Goal: Find specific page/section: Find specific page/section

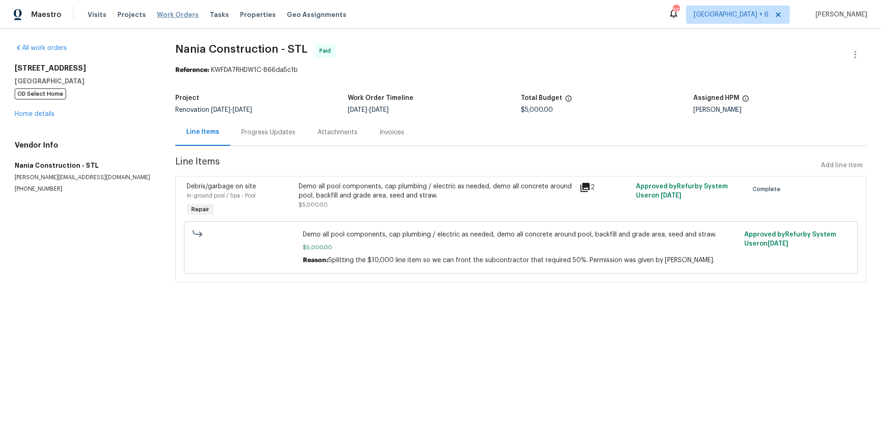
click at [176, 14] on span "Work Orders" at bounding box center [178, 14] width 42 height 9
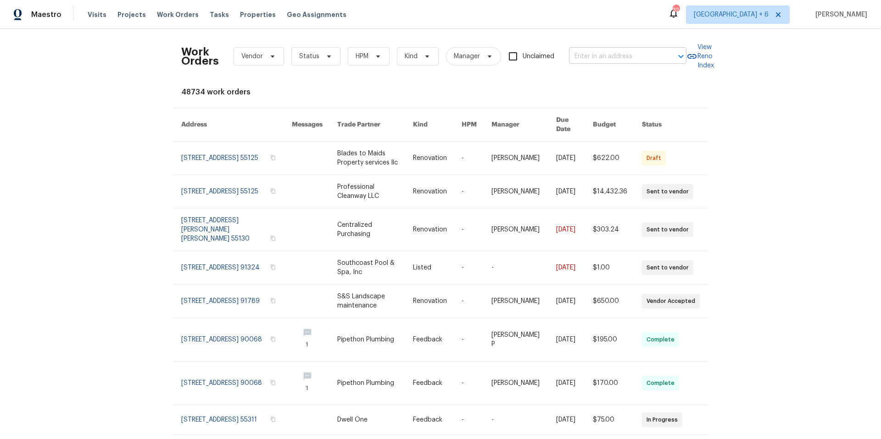
click at [605, 57] on input "text" at bounding box center [615, 57] width 92 height 14
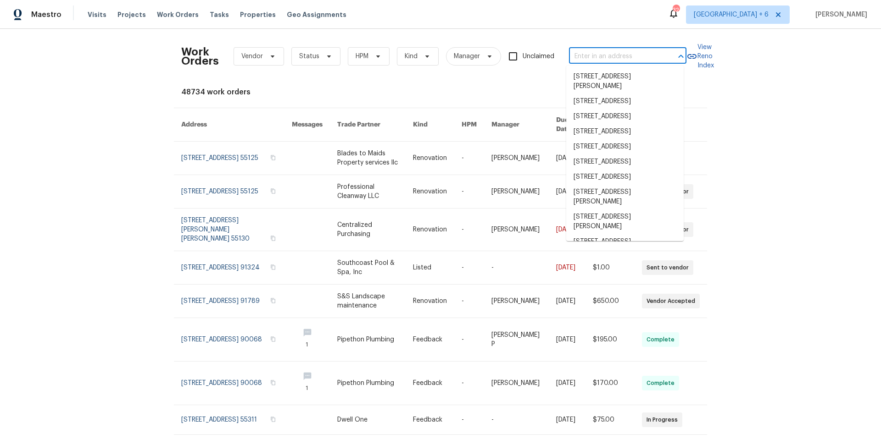
paste input "2 Royale Dr, Lake Saint Louis, MO 63367"
type input "2 Royale Dr, Lake Saint Louis, MO 63367"
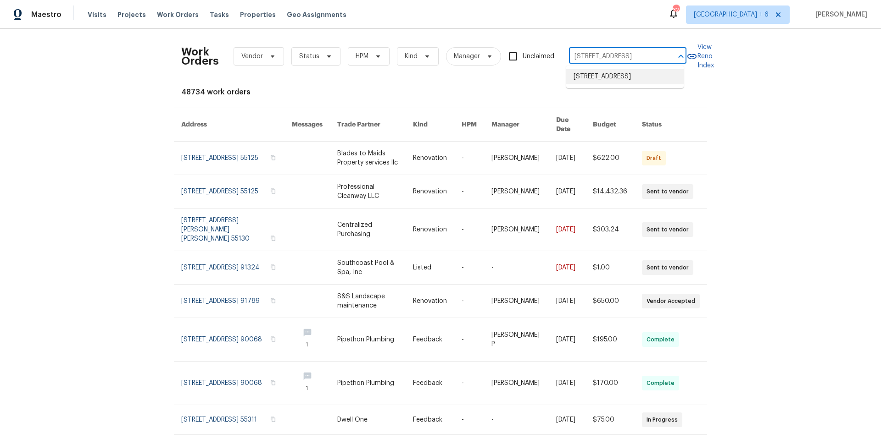
click at [605, 76] on li "2 Royale Dr, Lake Saint Louis, MO 63367" at bounding box center [624, 76] width 117 height 15
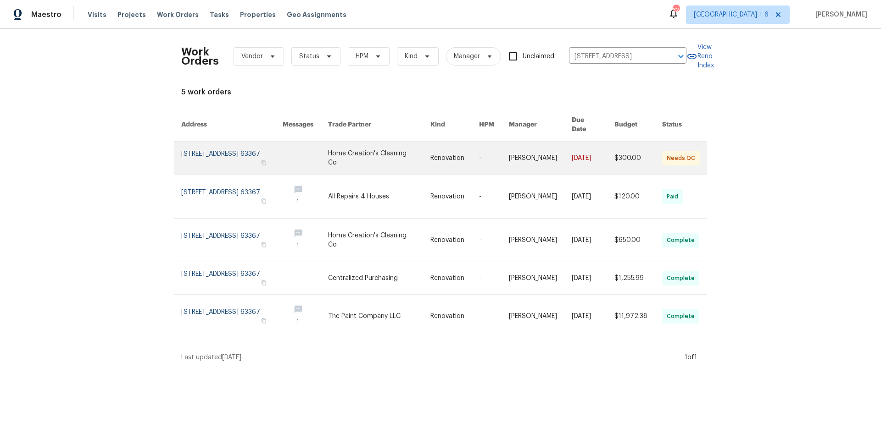
click at [223, 144] on link at bounding box center [231, 158] width 101 height 33
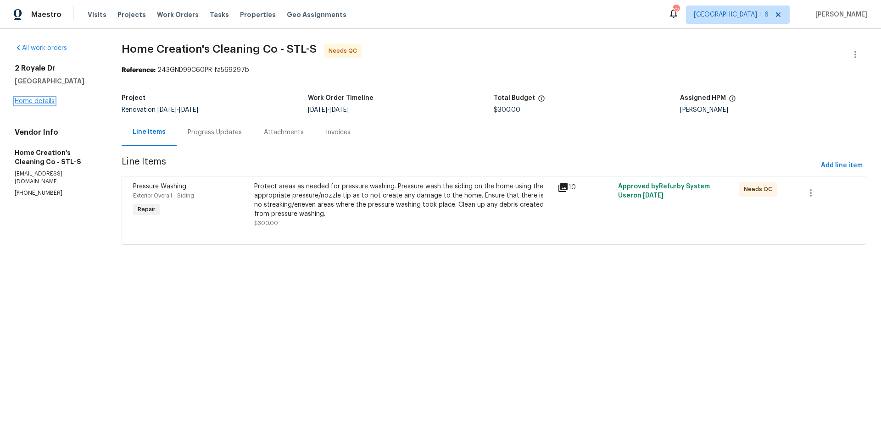
click at [26, 105] on link "Home details" at bounding box center [35, 101] width 40 height 6
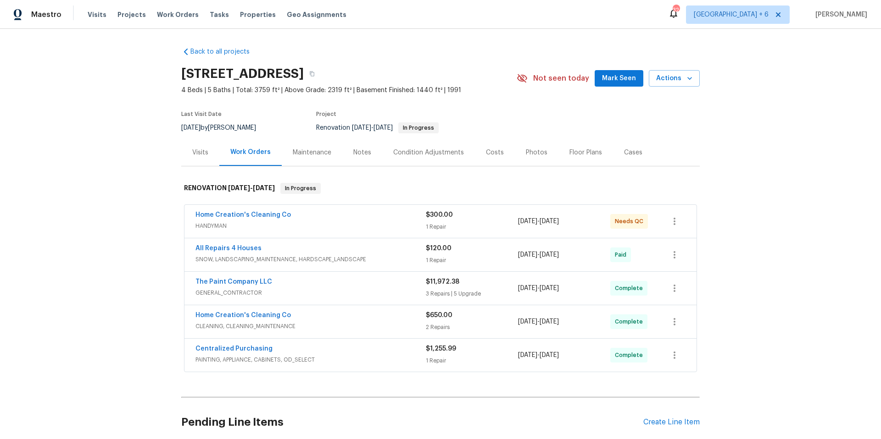
drag, startPoint x: 157, startPoint y: 17, endPoint x: 553, endPoint y: 27, distance: 396.4
click at [157, 17] on span "Work Orders" at bounding box center [178, 14] width 42 height 9
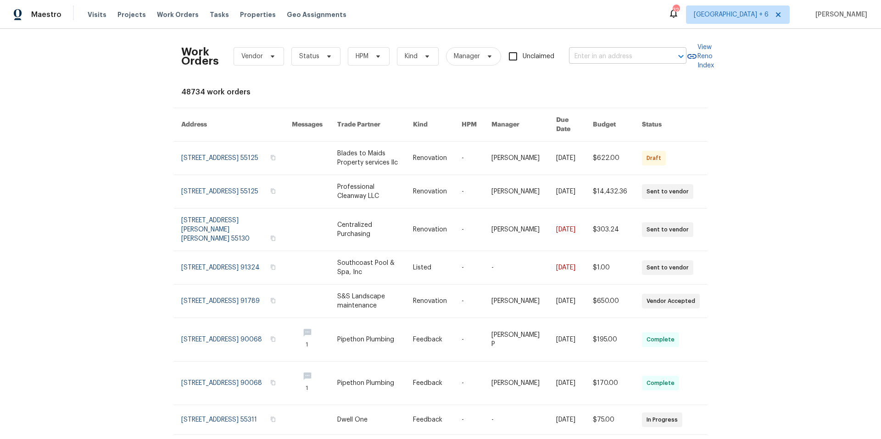
click at [601, 53] on input "text" at bounding box center [615, 57] width 92 height 14
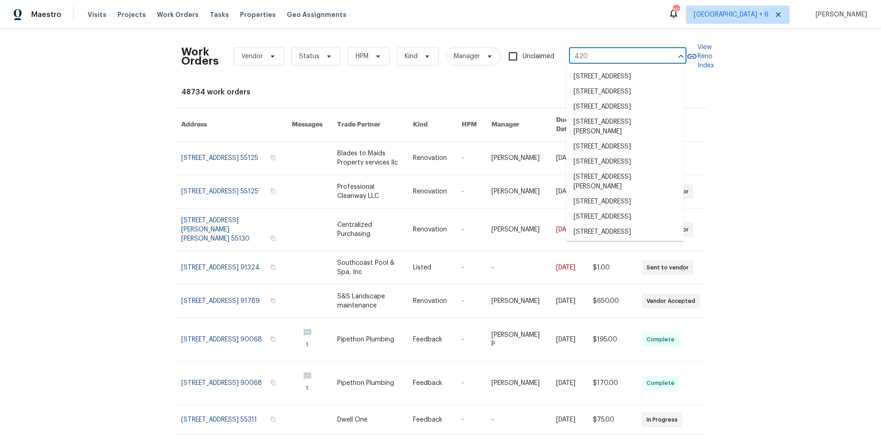
type input "420"
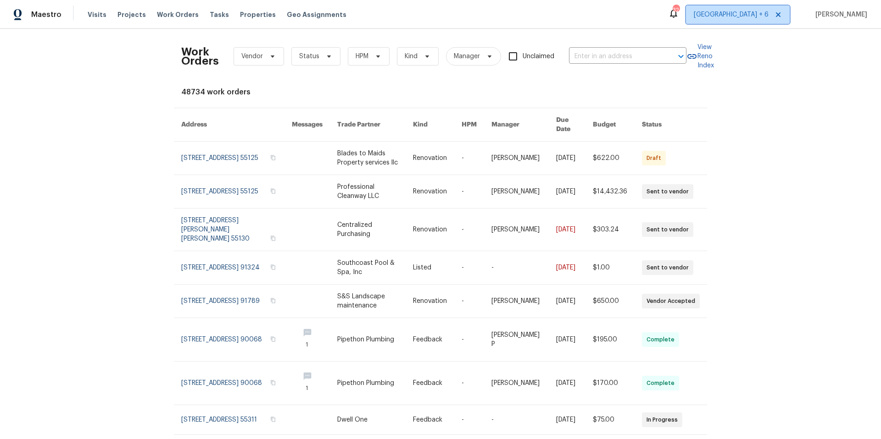
click at [749, 13] on span "Minneapolis + 6" at bounding box center [730, 14] width 75 height 9
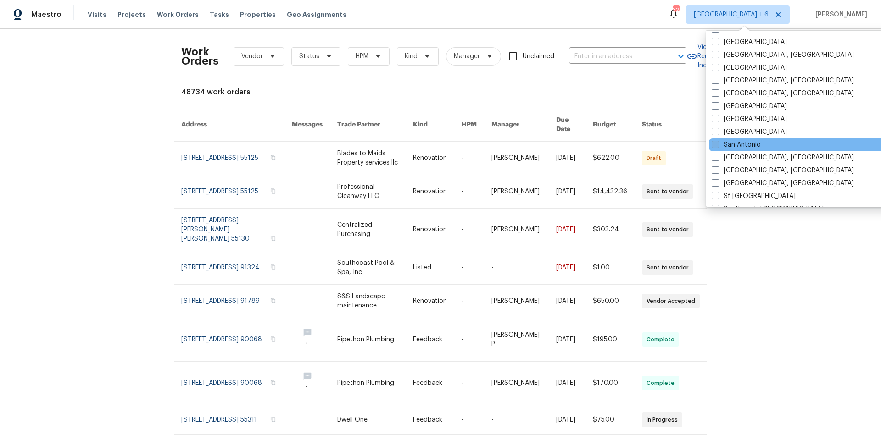
scroll to position [565, 0]
click at [604, 60] on input "text" at bounding box center [615, 57] width 92 height 14
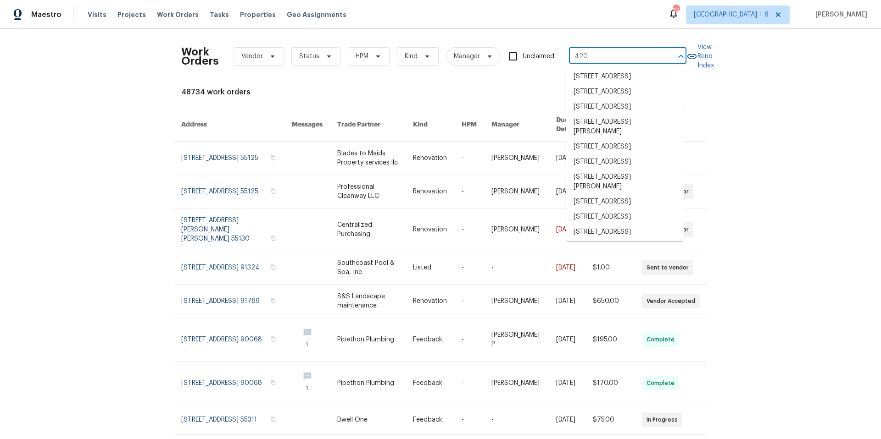
type input "420"
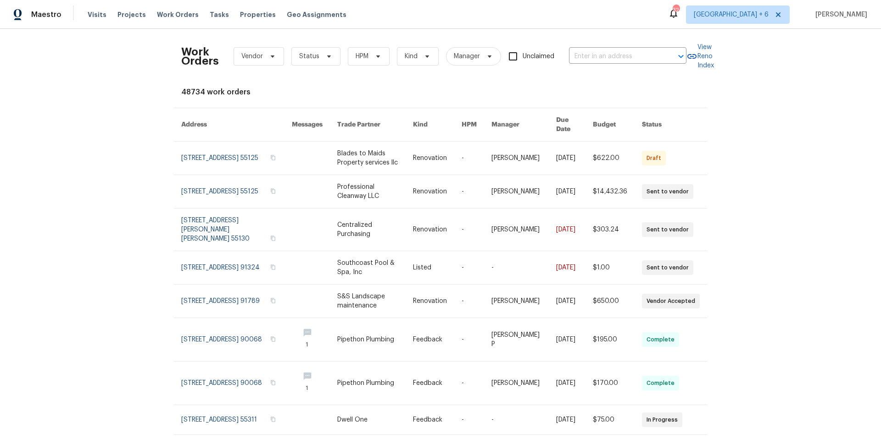
click at [797, 166] on div "Work Orders Vendor Status HPM Kind Manager Unclaimed ​ View Reno Index 48734 wo…" at bounding box center [440, 234] width 881 height 410
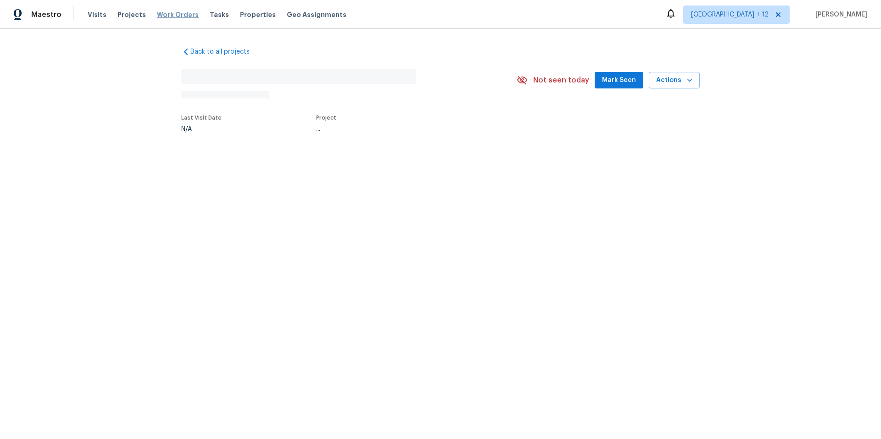
click at [169, 15] on span "Work Orders" at bounding box center [178, 14] width 42 height 9
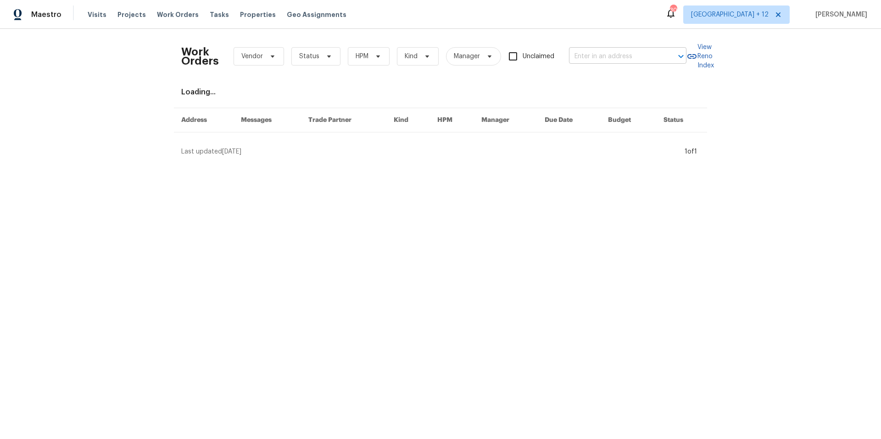
click at [622, 57] on input "text" at bounding box center [615, 57] width 92 height 14
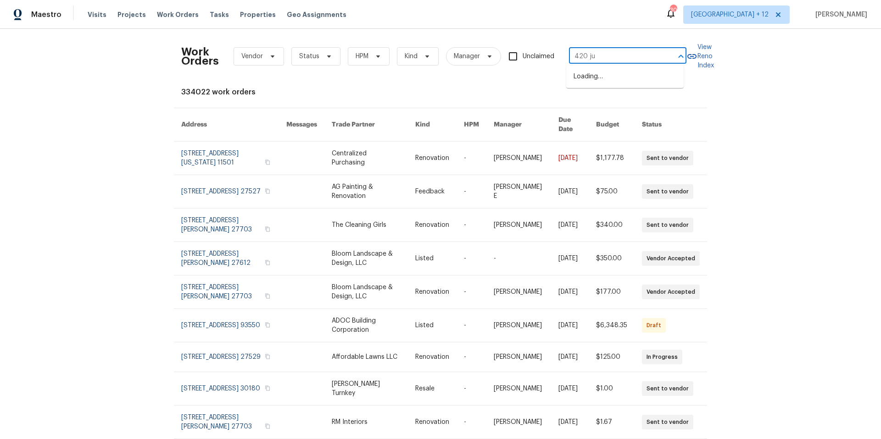
type input "420 jun"
click at [650, 105] on li "[STREET_ADDRESS][PERSON_NAME]" at bounding box center [624, 96] width 117 height 25
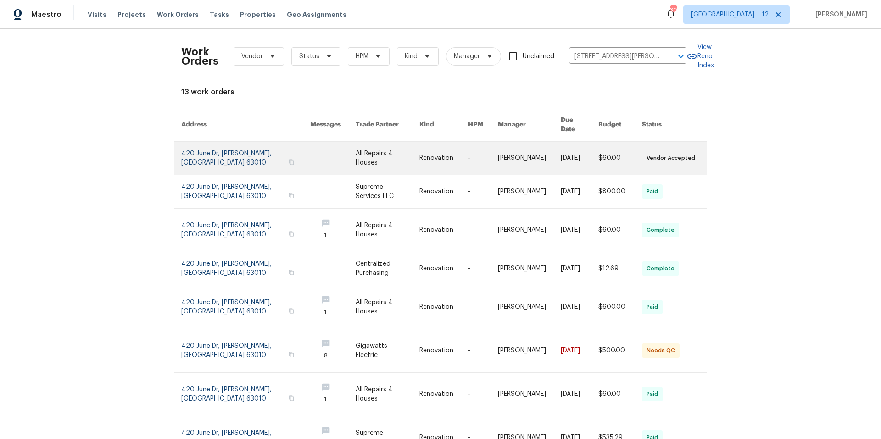
click at [192, 143] on link at bounding box center [245, 158] width 129 height 33
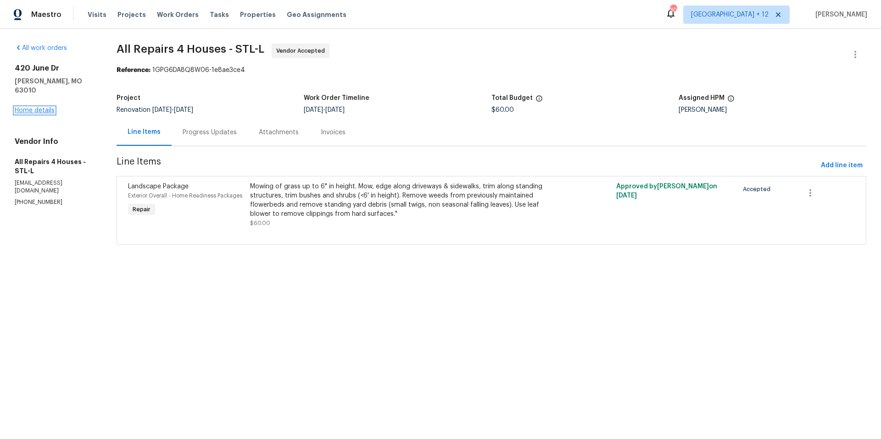
click at [45, 107] on link "Home details" at bounding box center [35, 110] width 40 height 6
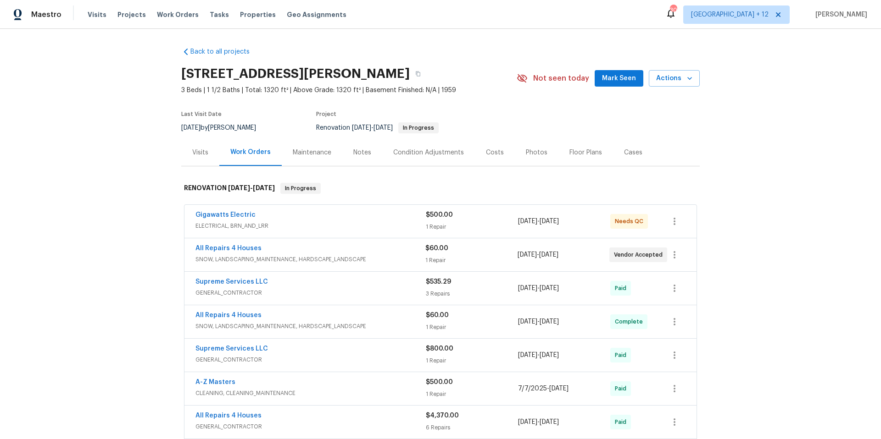
click at [298, 216] on div "Gigawatts Electric" at bounding box center [310, 216] width 230 height 11
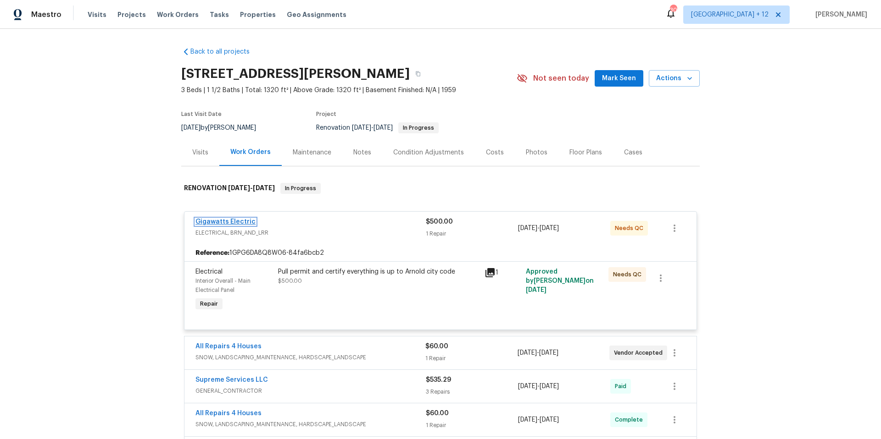
click at [242, 220] on link "Gigawatts Electric" at bounding box center [225, 222] width 60 height 6
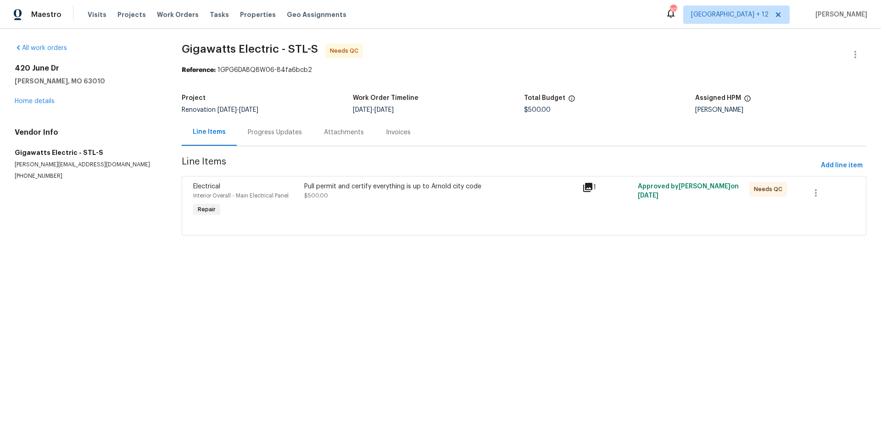
click at [257, 131] on div "Progress Updates" at bounding box center [275, 132] width 54 height 9
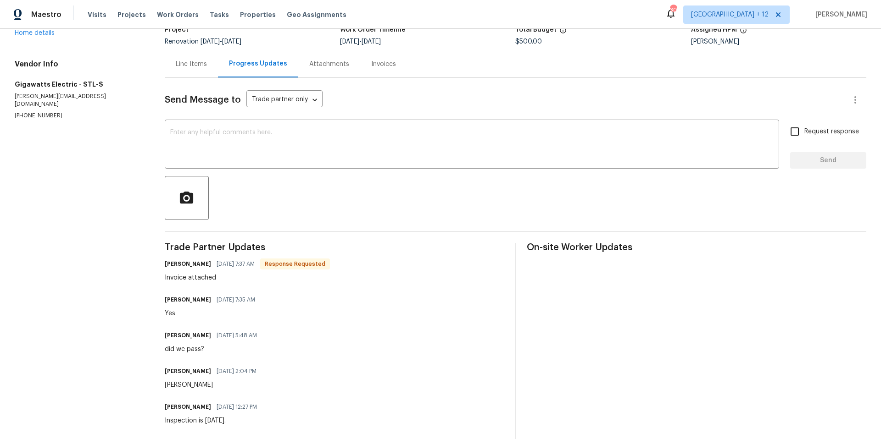
scroll to position [55, 0]
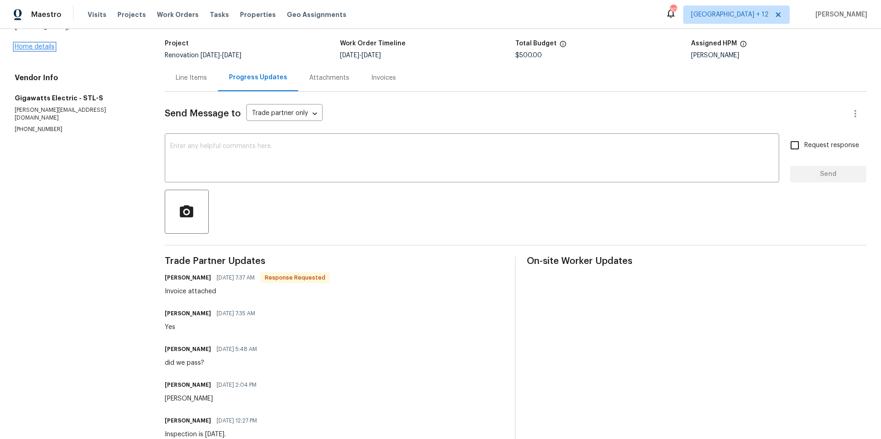
click at [42, 46] on link "Home details" at bounding box center [35, 47] width 40 height 6
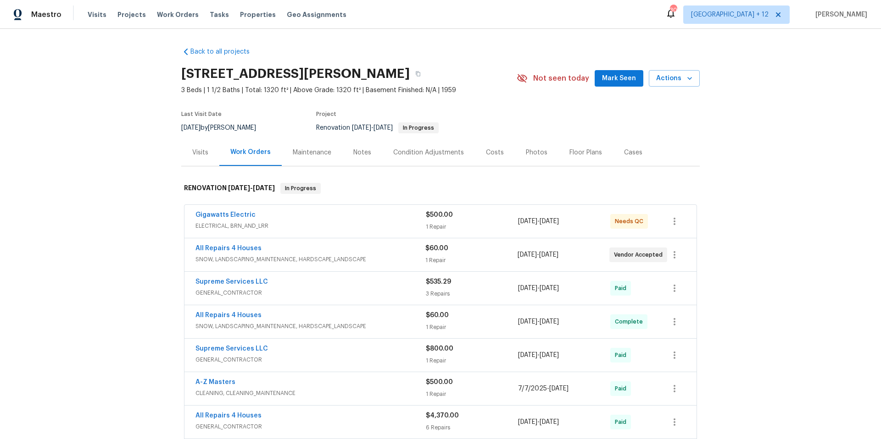
click at [351, 347] on div "Supreme Services LLC" at bounding box center [310, 349] width 230 height 11
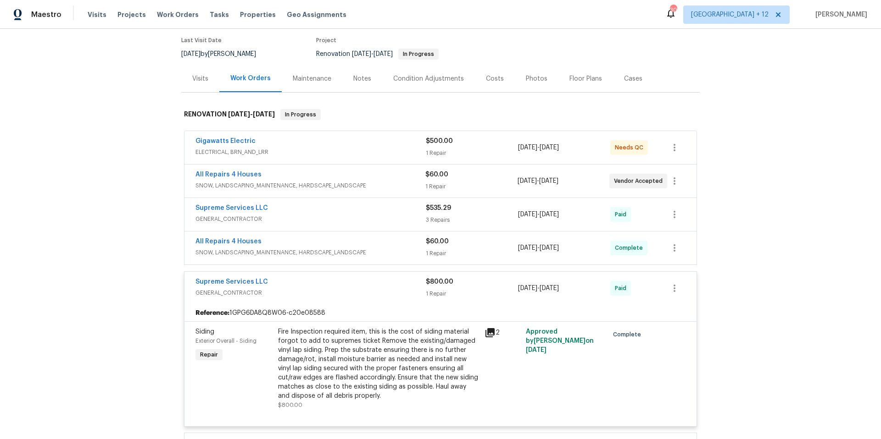
scroll to position [74, 0]
click at [312, 214] on span "GENERAL_CONTRACTOR" at bounding box center [310, 218] width 230 height 9
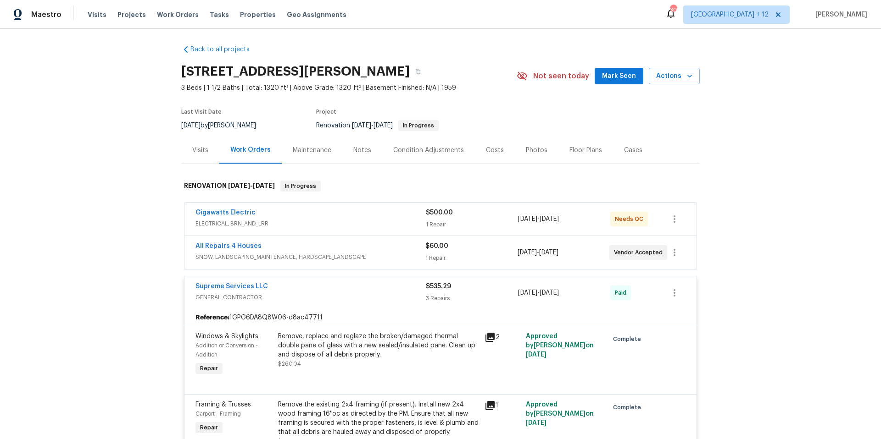
scroll to position [0, 0]
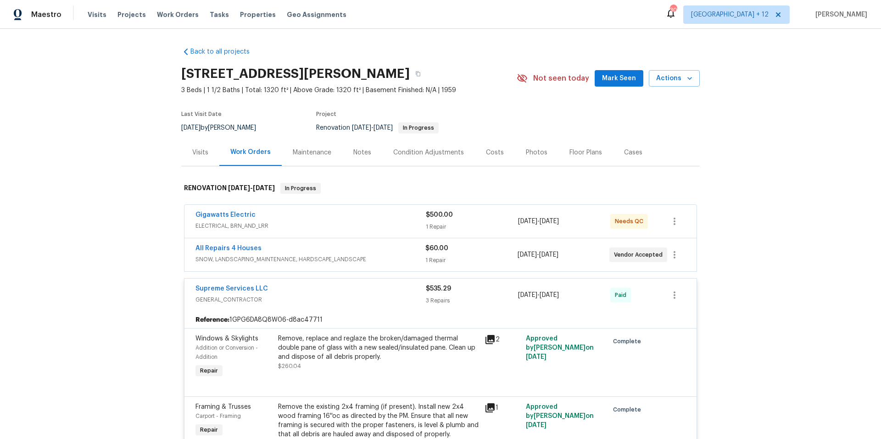
click at [350, 260] on span "SNOW, LANDSCAPING_MAINTENANCE, HARDSCAPE_LANDSCAPE" at bounding box center [310, 259] width 230 height 9
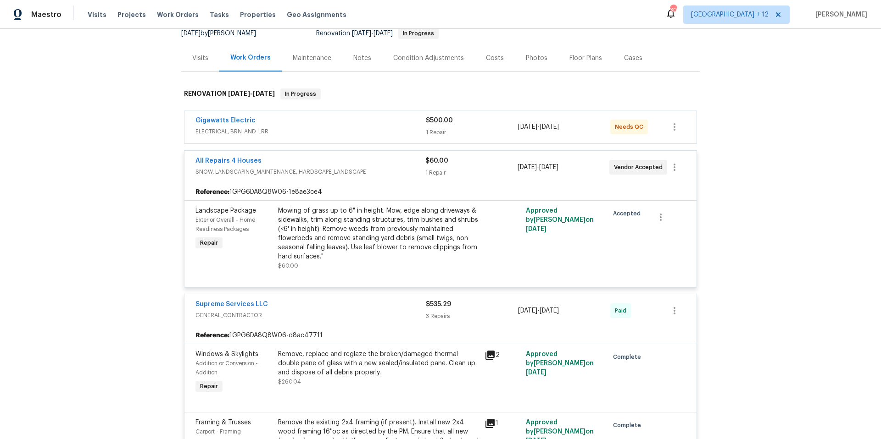
scroll to position [144, 0]
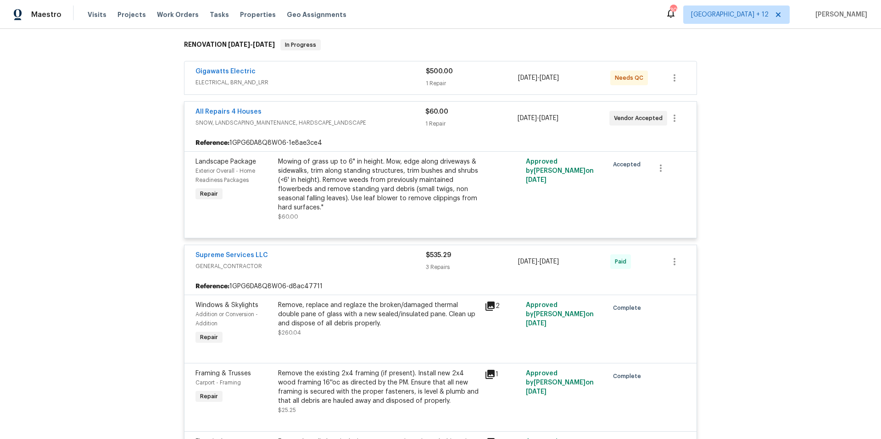
click at [385, 266] on span "GENERAL_CONTRACTOR" at bounding box center [310, 266] width 230 height 9
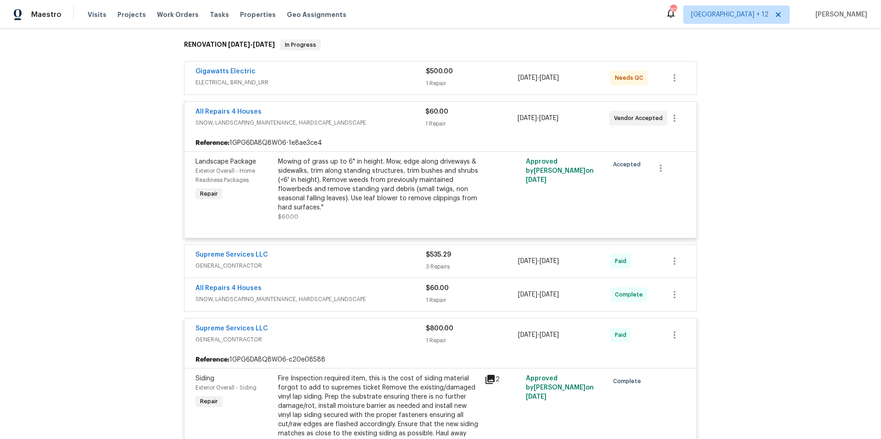
click at [385, 266] on span "GENERAL_CONTRACTOR" at bounding box center [310, 265] width 230 height 9
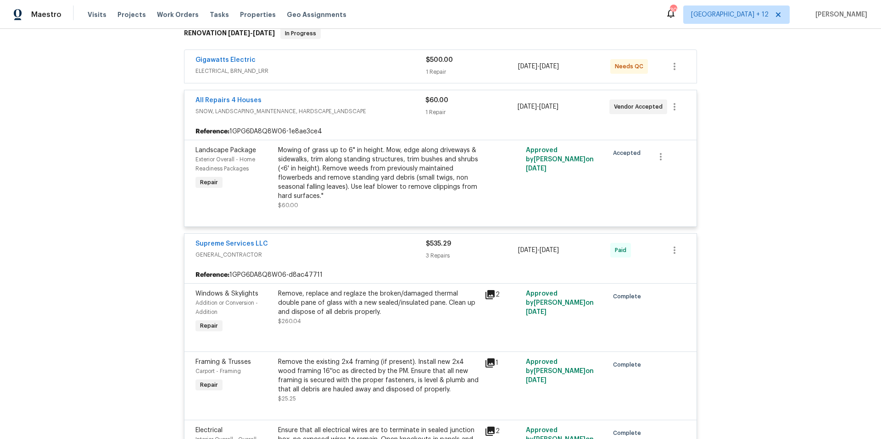
scroll to position [160, 0]
